Goal: Transaction & Acquisition: Subscribe to service/newsletter

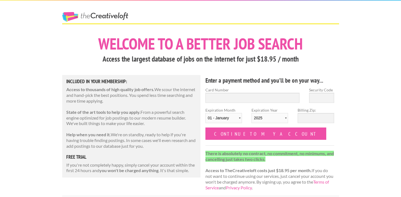
click at [118, 13] on link "The Creative Loft" at bounding box center [95, 17] width 66 height 10
click at [72, 18] on link "The Creative Loft" at bounding box center [95, 17] width 66 height 10
